Goal: Information Seeking & Learning: Learn about a topic

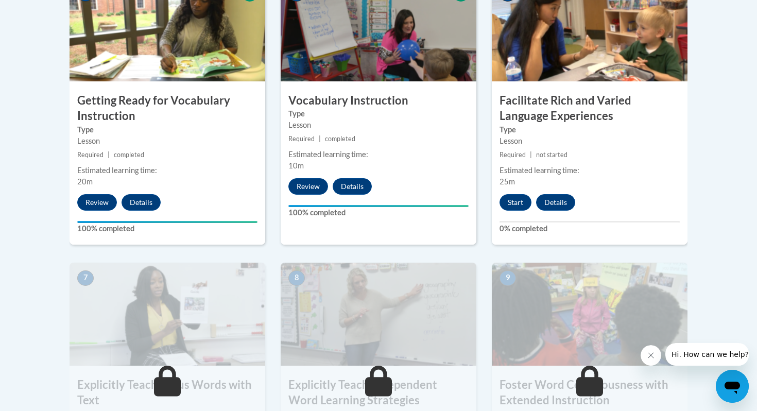
scroll to position [652, 0]
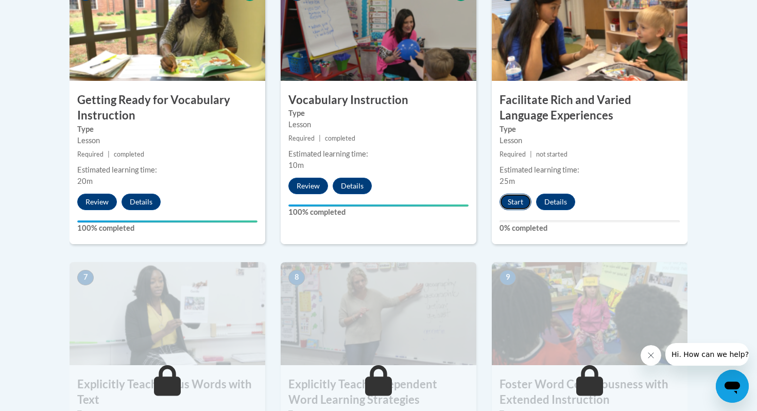
click at [512, 199] on button "Start" at bounding box center [515, 202] width 32 height 16
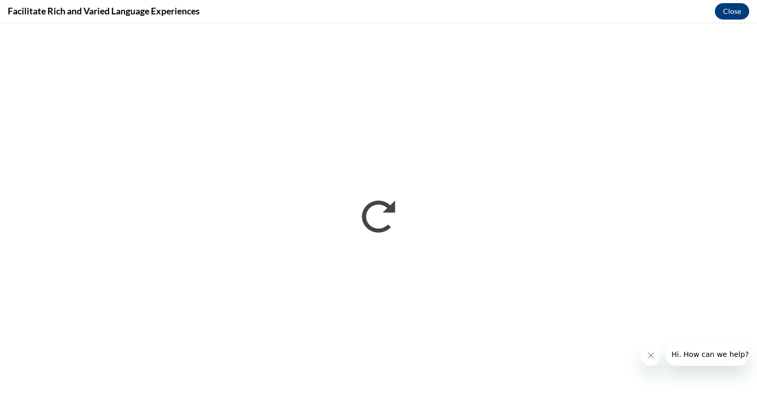
scroll to position [0, 0]
